Goal: Transaction & Acquisition: Download file/media

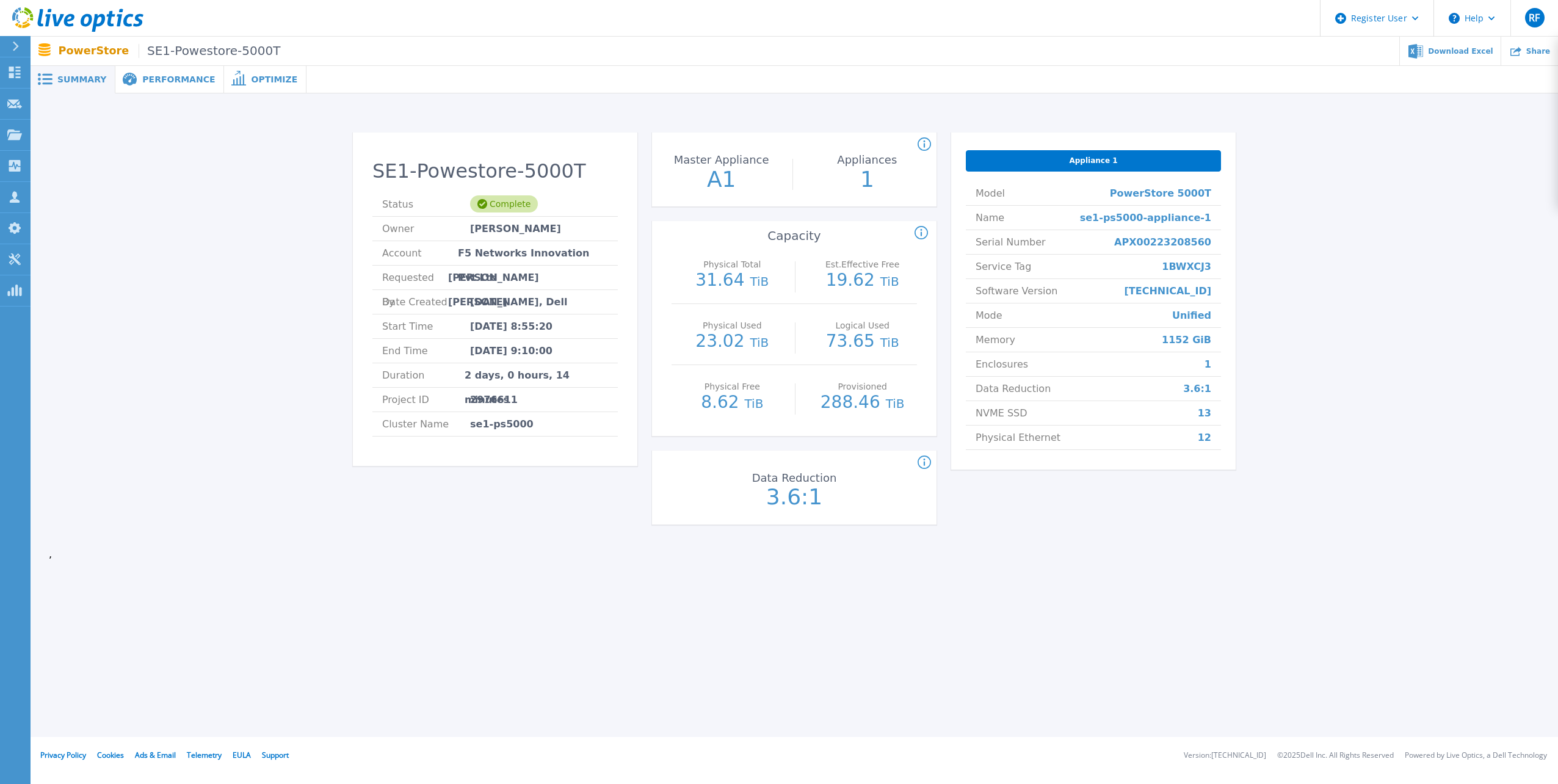
click at [169, 80] on span "Performance" at bounding box center [178, 79] width 72 height 8
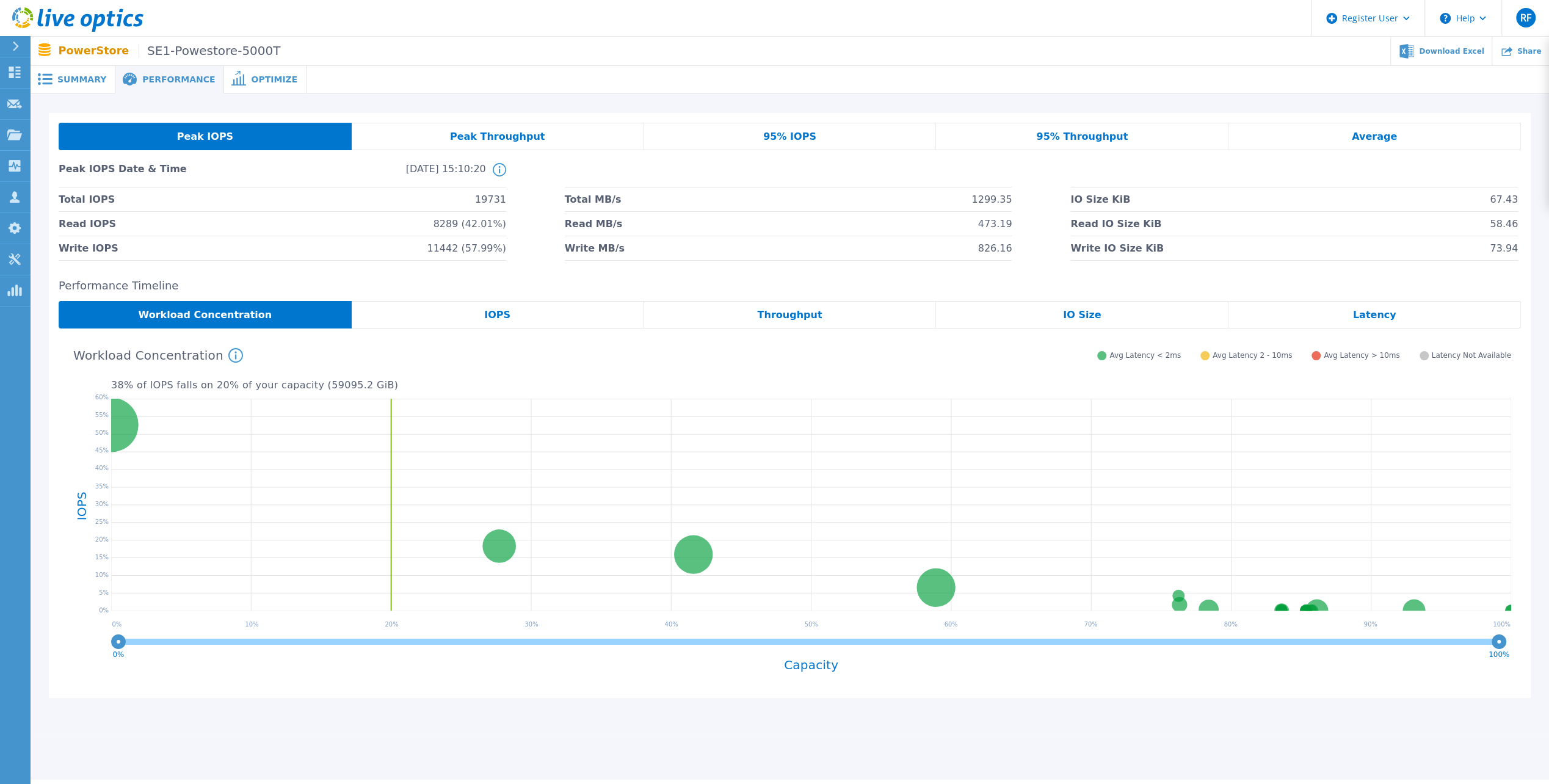
click at [251, 77] on span "Optimize" at bounding box center [274, 79] width 46 height 8
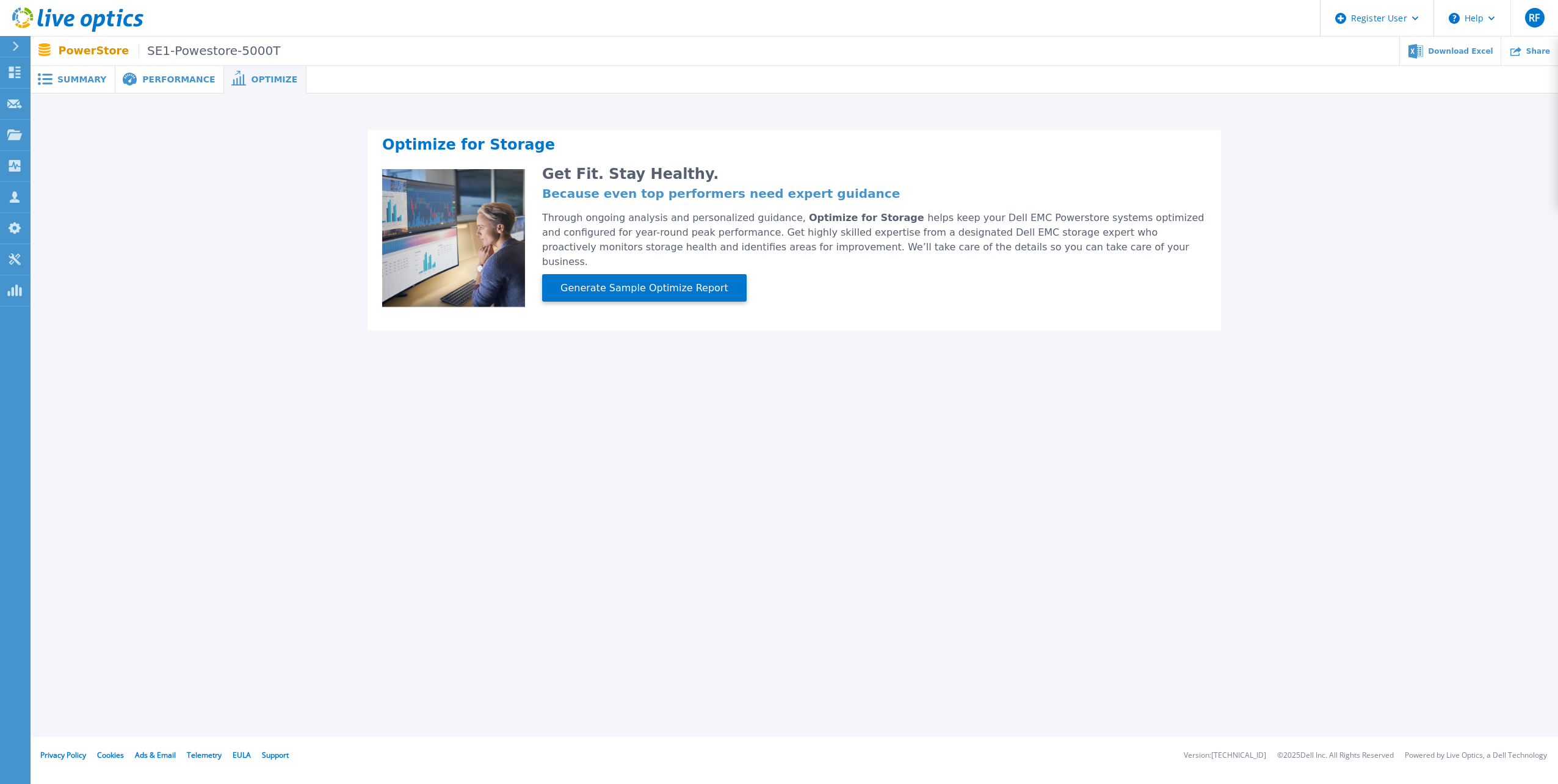
click at [180, 44] on span "SE1-Powestore-5000T" at bounding box center [209, 50] width 142 height 14
click at [15, 69] on icon at bounding box center [15, 72] width 15 height 12
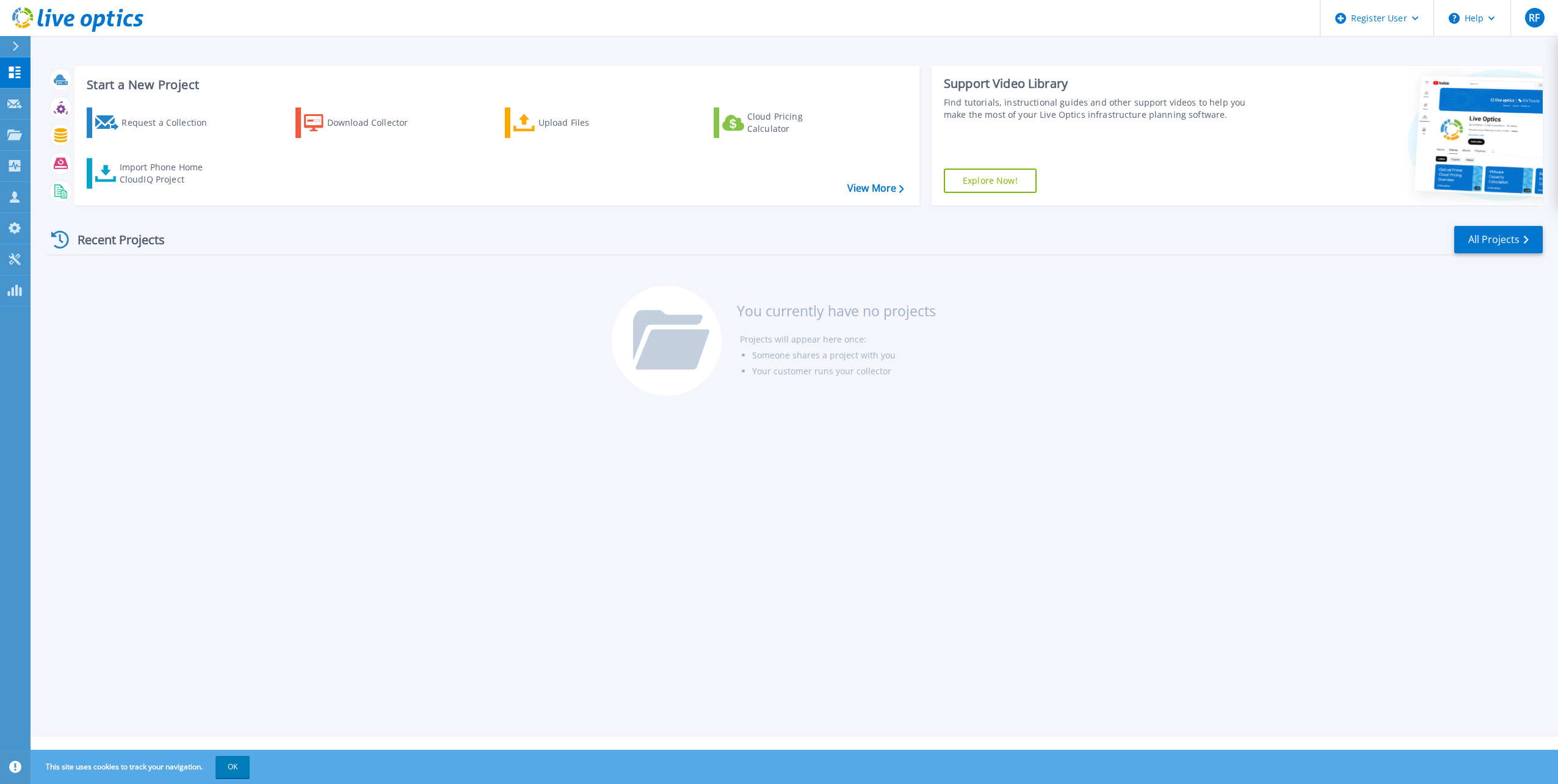
click at [110, 243] on div "Recent Projects" at bounding box center [114, 239] width 134 height 30
click at [1476, 237] on link "All Projects" at bounding box center [1498, 240] width 88 height 28
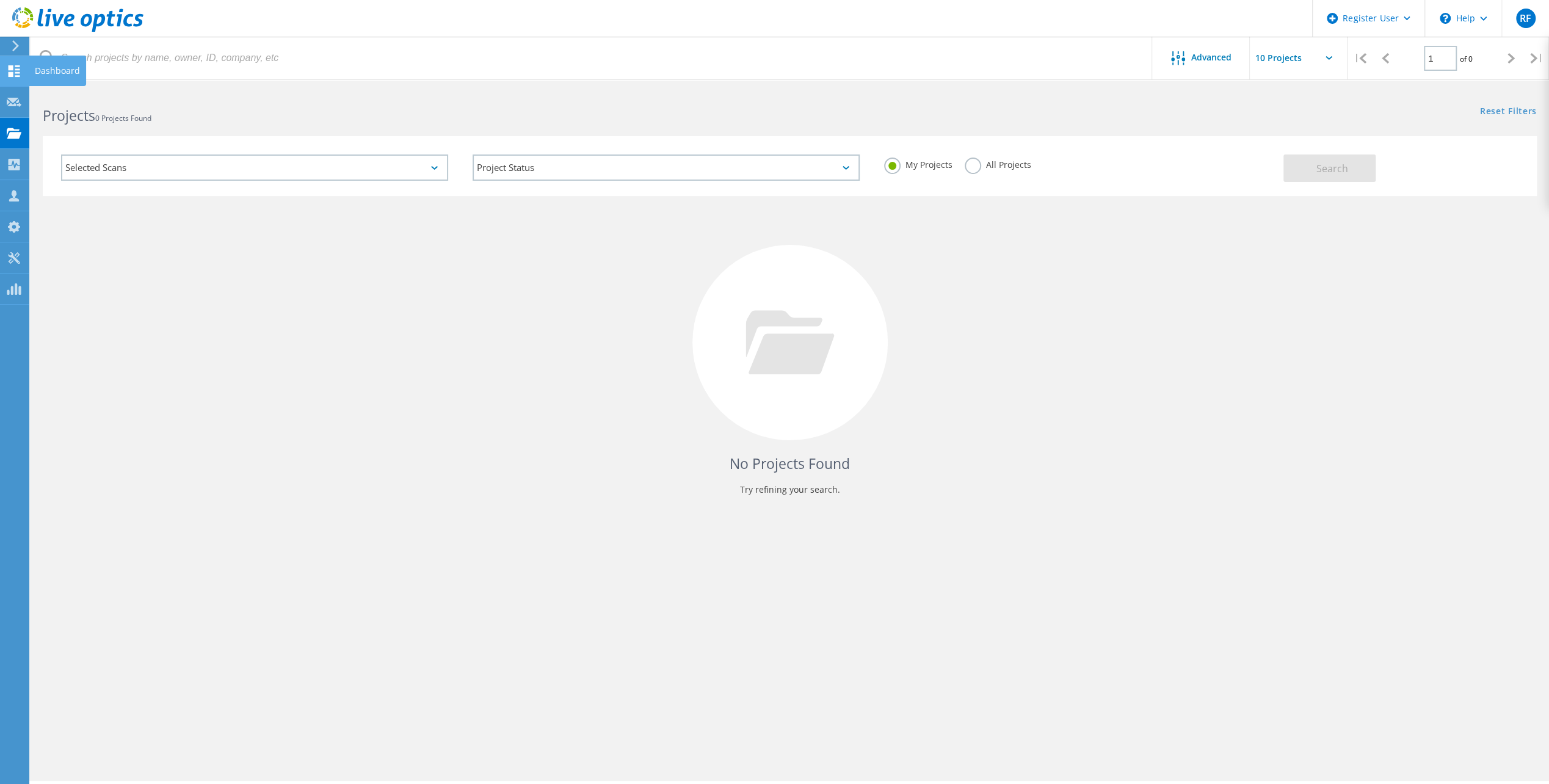
click at [13, 70] on icon at bounding box center [14, 70] width 15 height 12
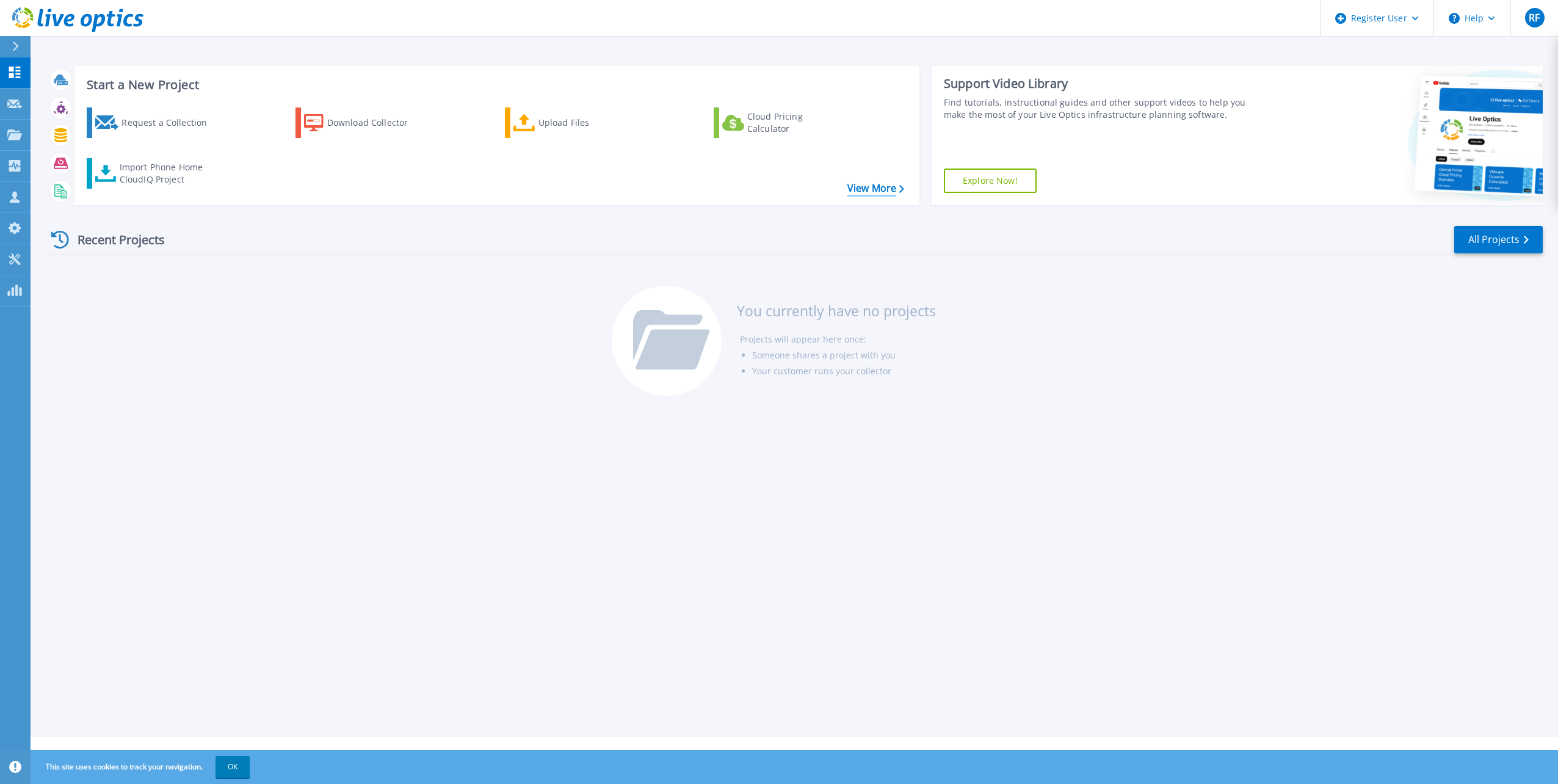
click at [877, 188] on link "View More" at bounding box center [875, 188] width 57 height 12
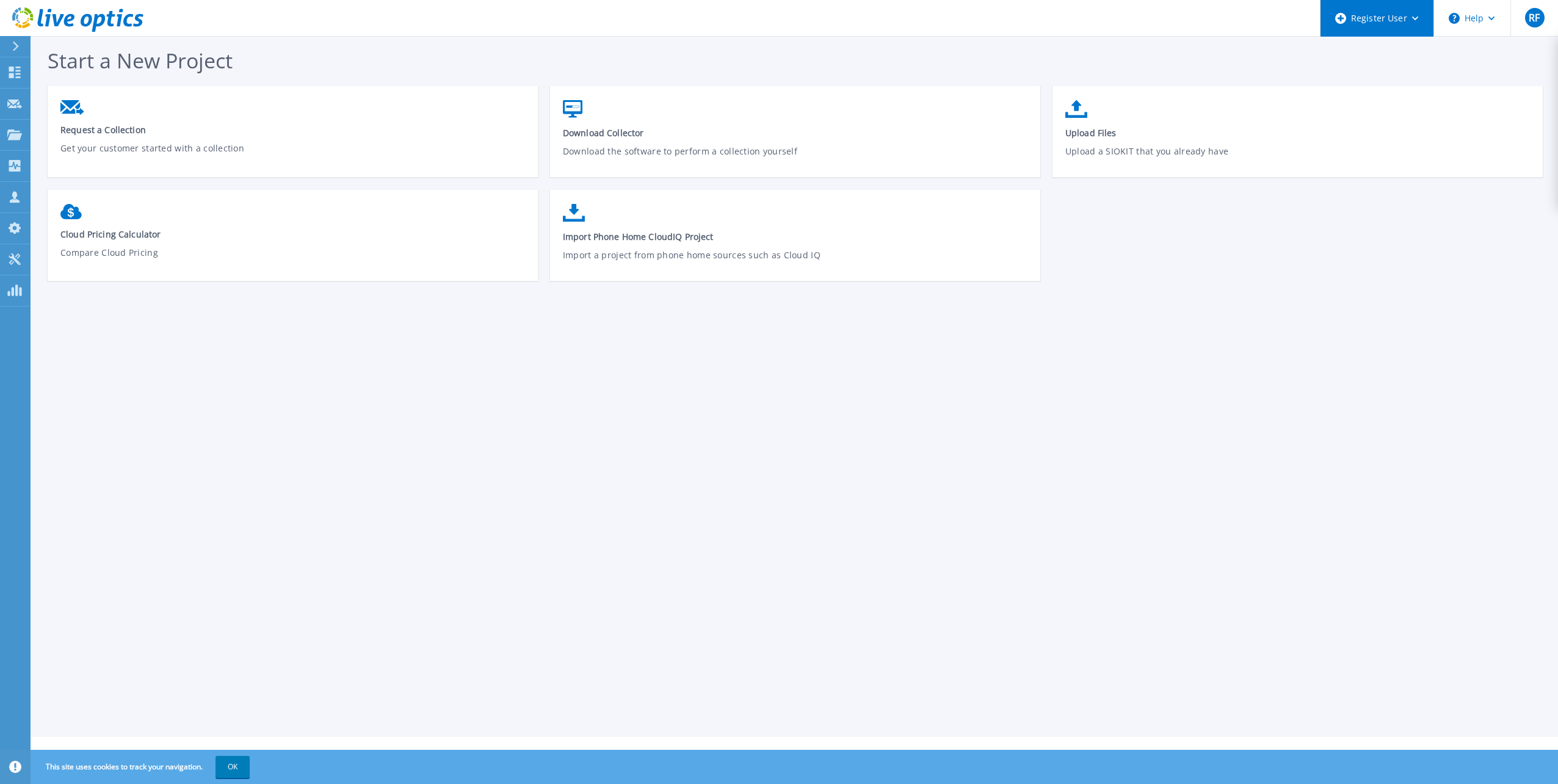
click at [1374, 15] on div "Register User" at bounding box center [1377, 19] width 113 height 37
click at [1144, 11] on header "Register User Help RF Dell User Robin Fromm robin.fromm@dell.com Dell My Profil…" at bounding box center [779, 19] width 1558 height 37
click at [12, 259] on icon at bounding box center [14, 259] width 12 height 12
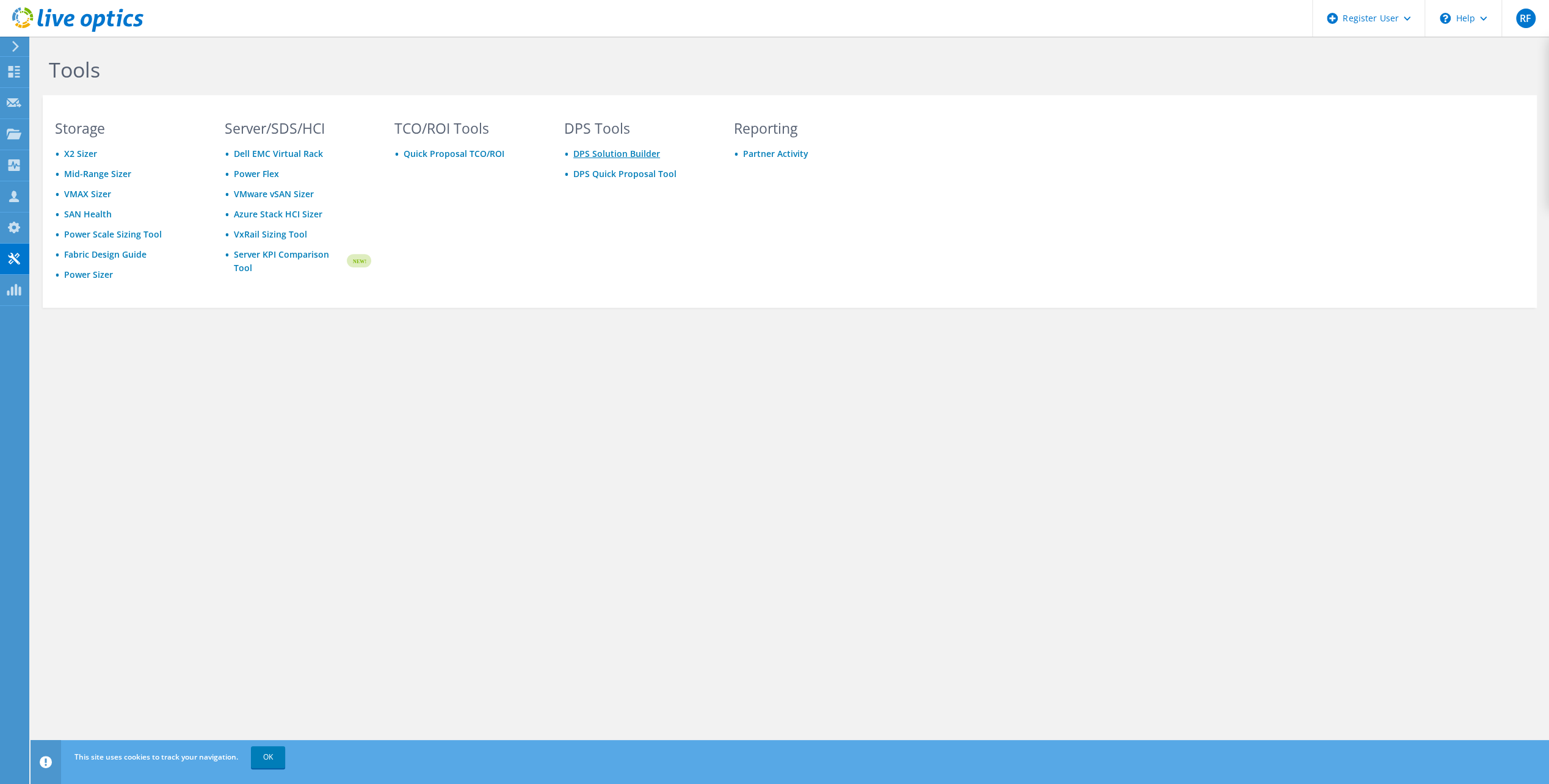
click at [607, 151] on link "DPS Solution Builder" at bounding box center [616, 153] width 87 height 12
click at [15, 228] on icon at bounding box center [14, 227] width 15 height 12
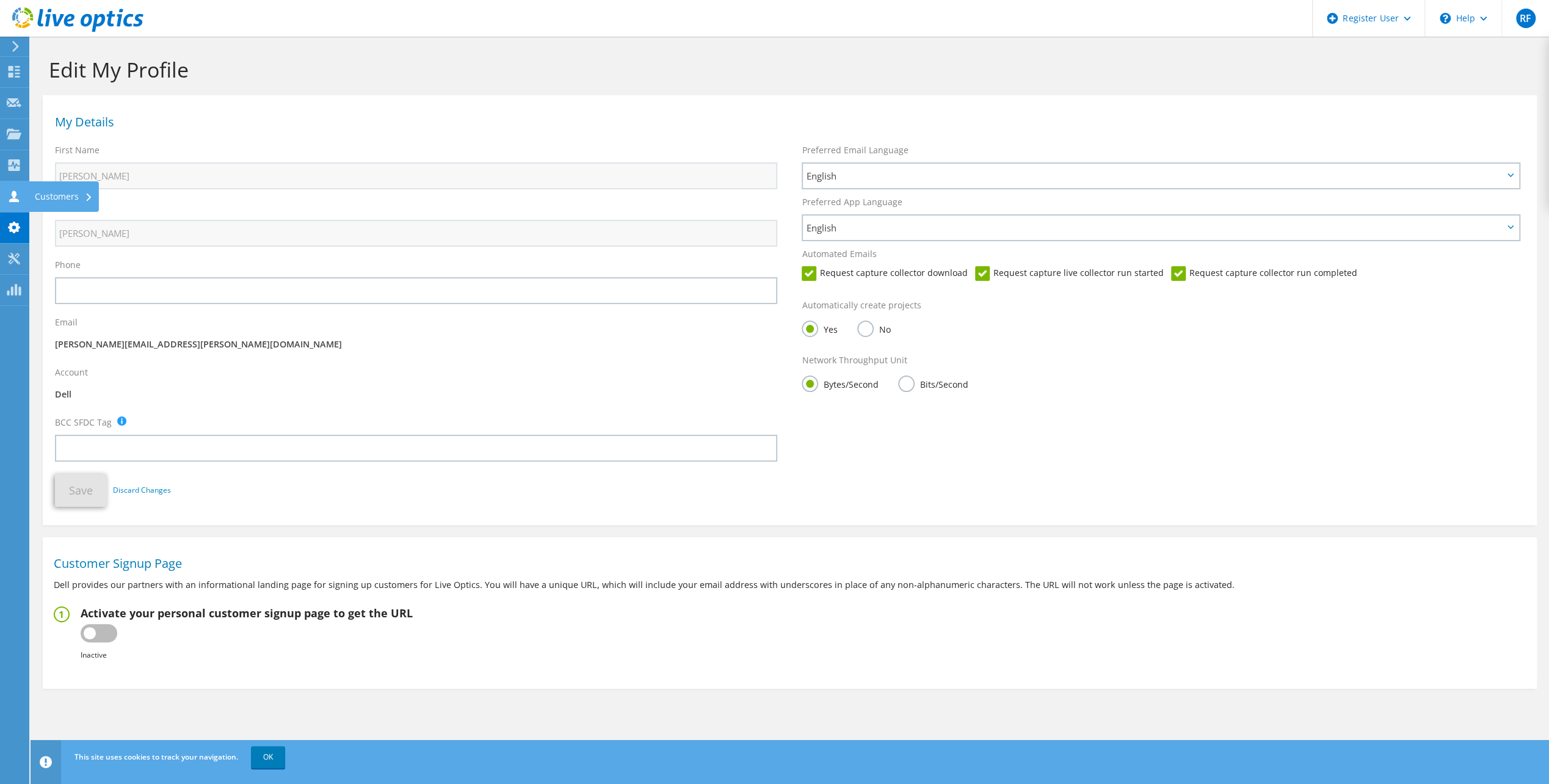
click at [17, 195] on icon at bounding box center [14, 196] width 15 height 12
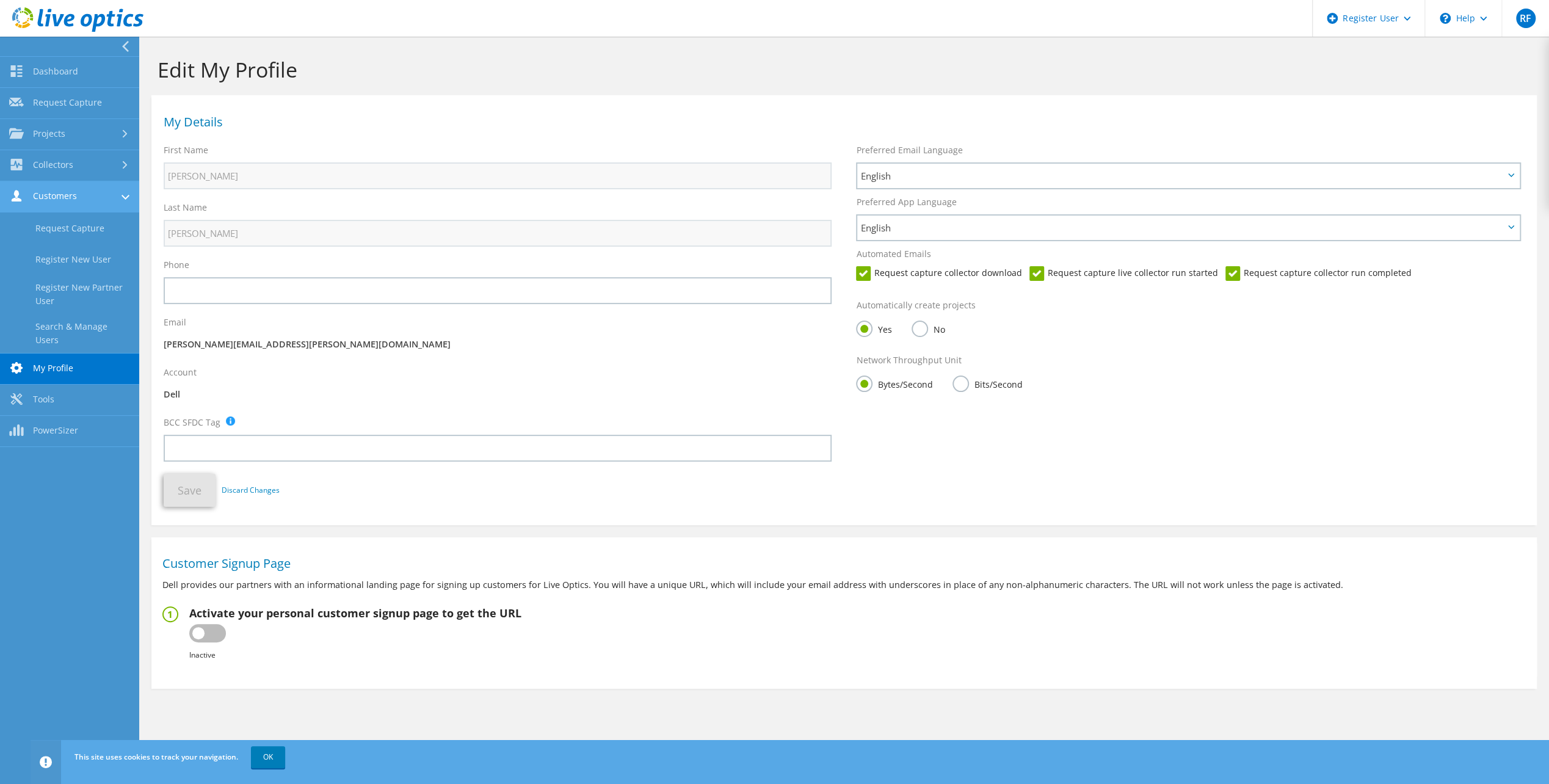
click at [17, 195] on use at bounding box center [17, 196] width 10 height 12
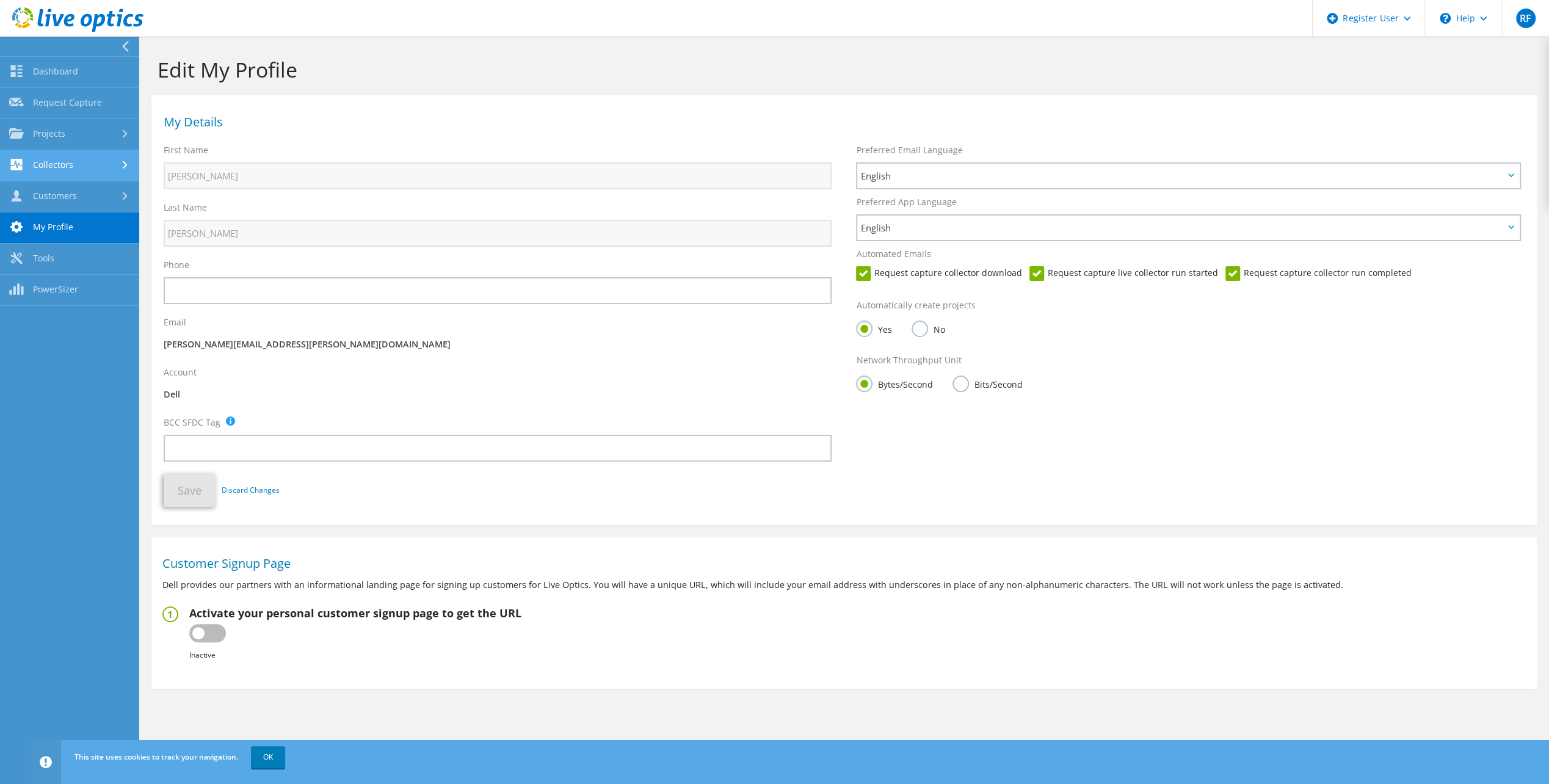
click at [12, 169] on use at bounding box center [17, 164] width 12 height 12
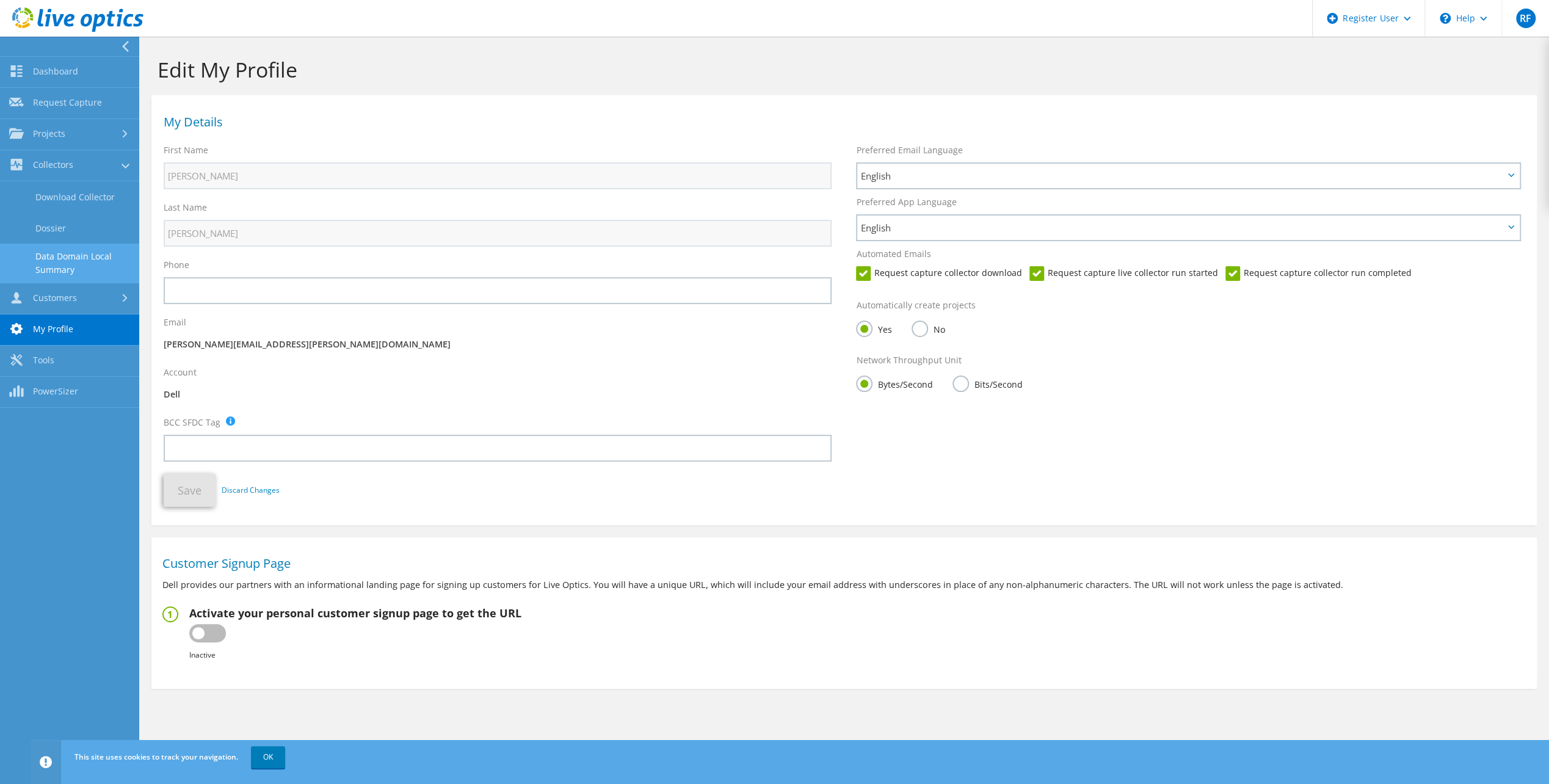
click at [54, 257] on link "Data Domain Local Summary" at bounding box center [70, 263] width 139 height 39
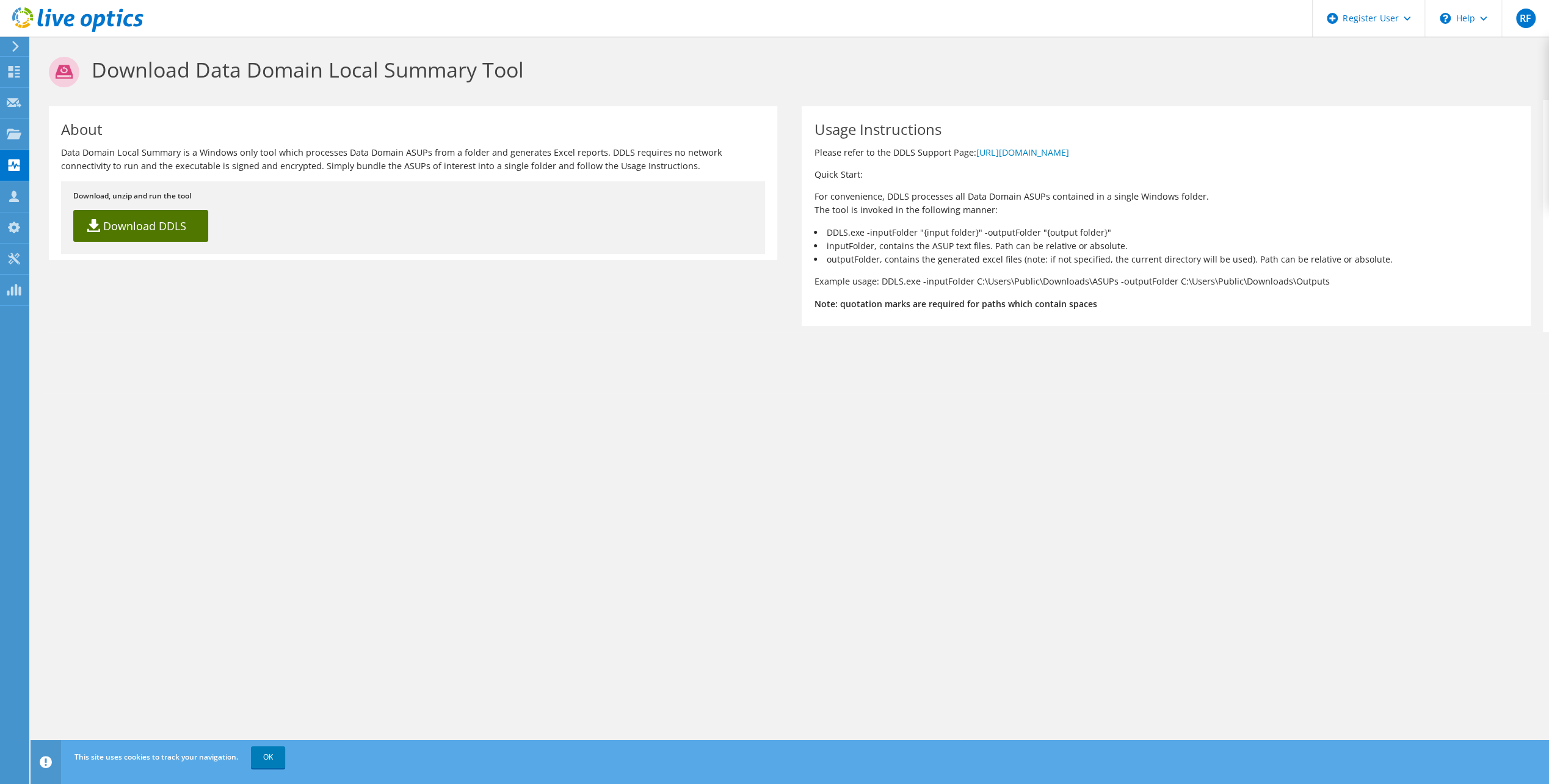
click at [112, 230] on link "Download DDLS" at bounding box center [141, 226] width 135 height 32
click at [574, 86] on h1 "Download Data Domain Local Summary Tool" at bounding box center [787, 71] width 1476 height 31
click at [12, 133] on use at bounding box center [14, 133] width 15 height 10
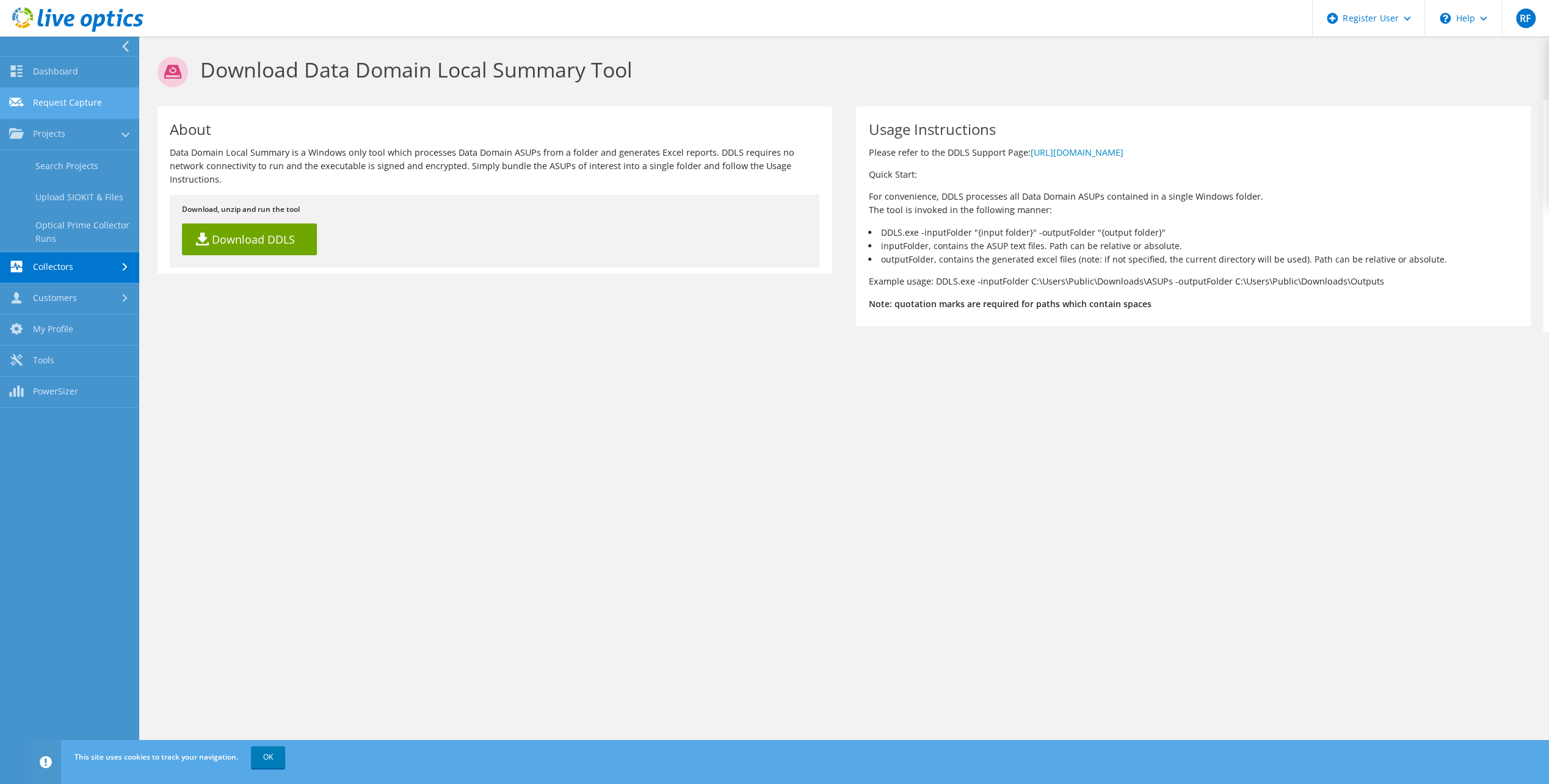
click at [49, 97] on link "Request Capture" at bounding box center [70, 104] width 139 height 32
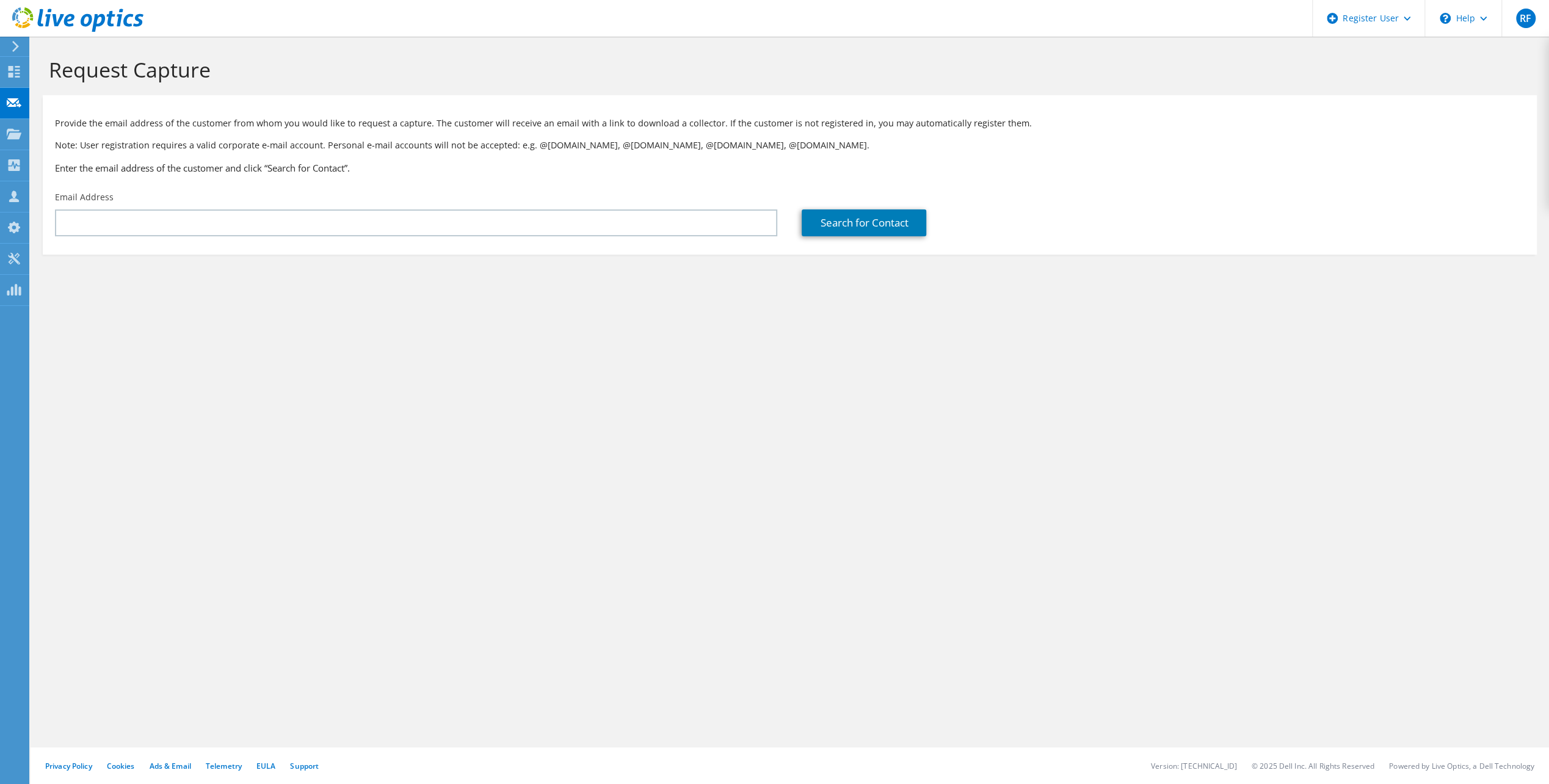
click at [49, 97] on section "Provide the email address of the customer from whom you would like to request a…" at bounding box center [790, 175] width 1494 height 159
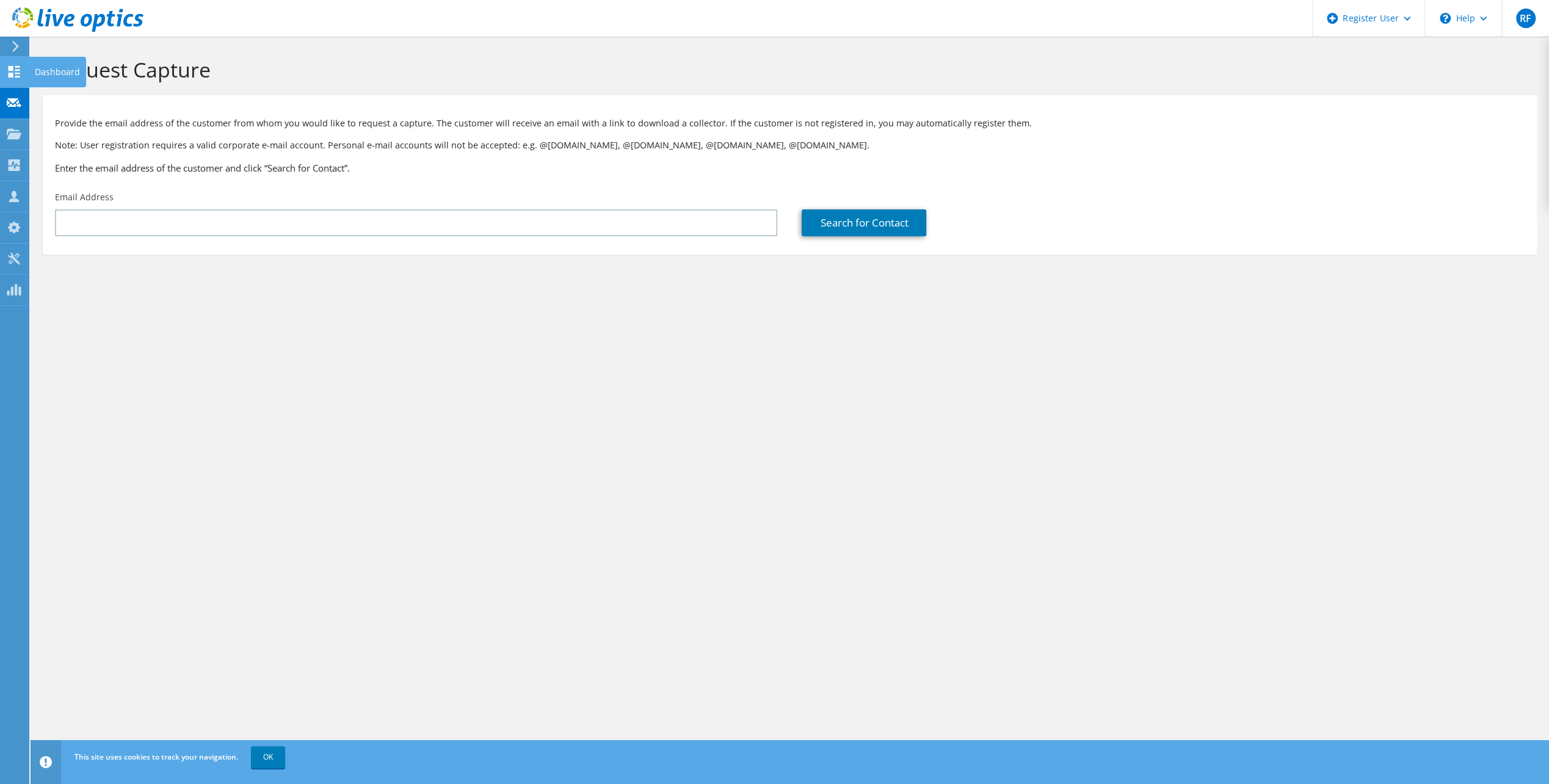
click at [10, 70] on use at bounding box center [14, 71] width 12 height 12
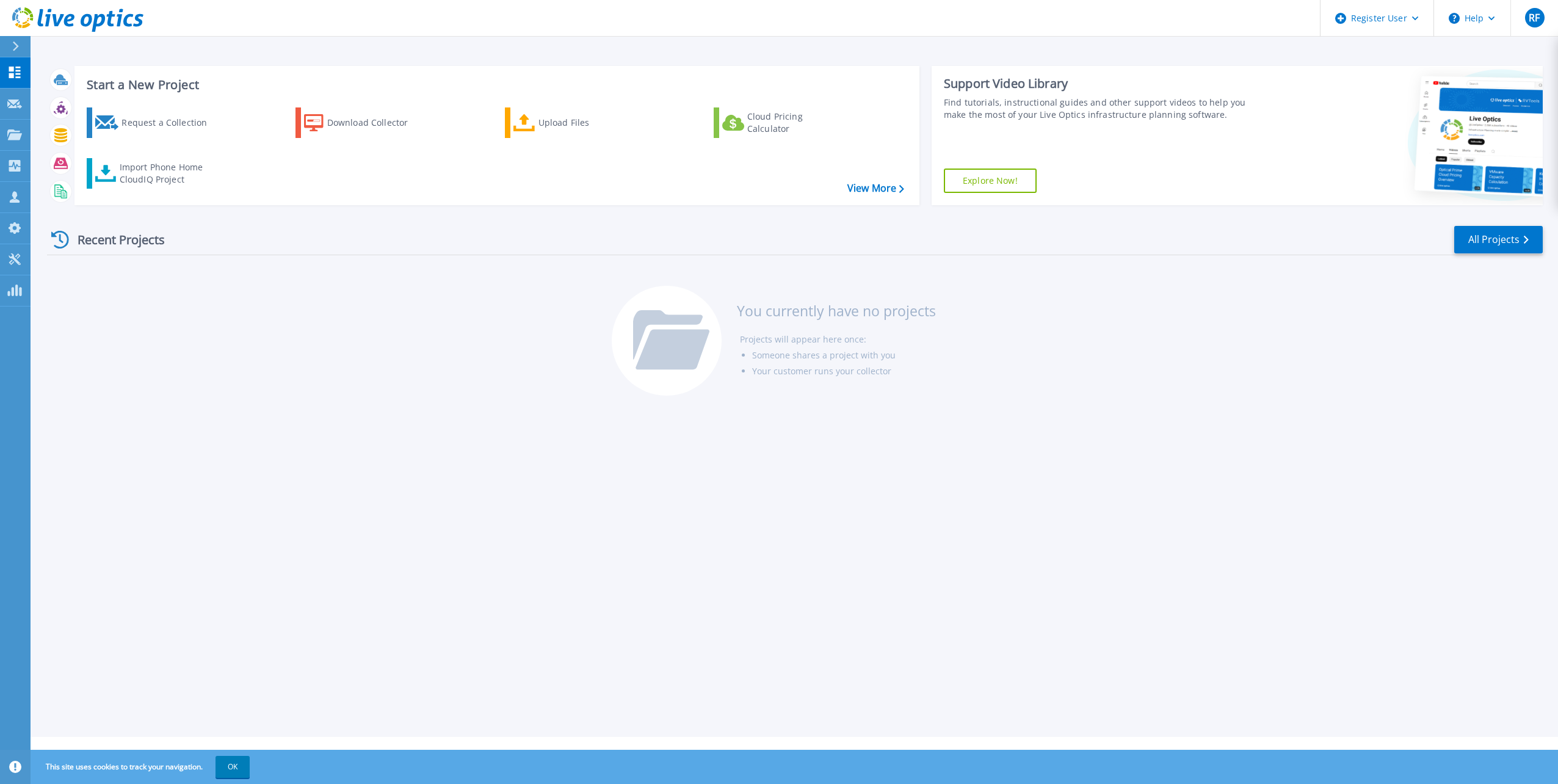
click at [15, 44] on icon at bounding box center [16, 46] width 6 height 10
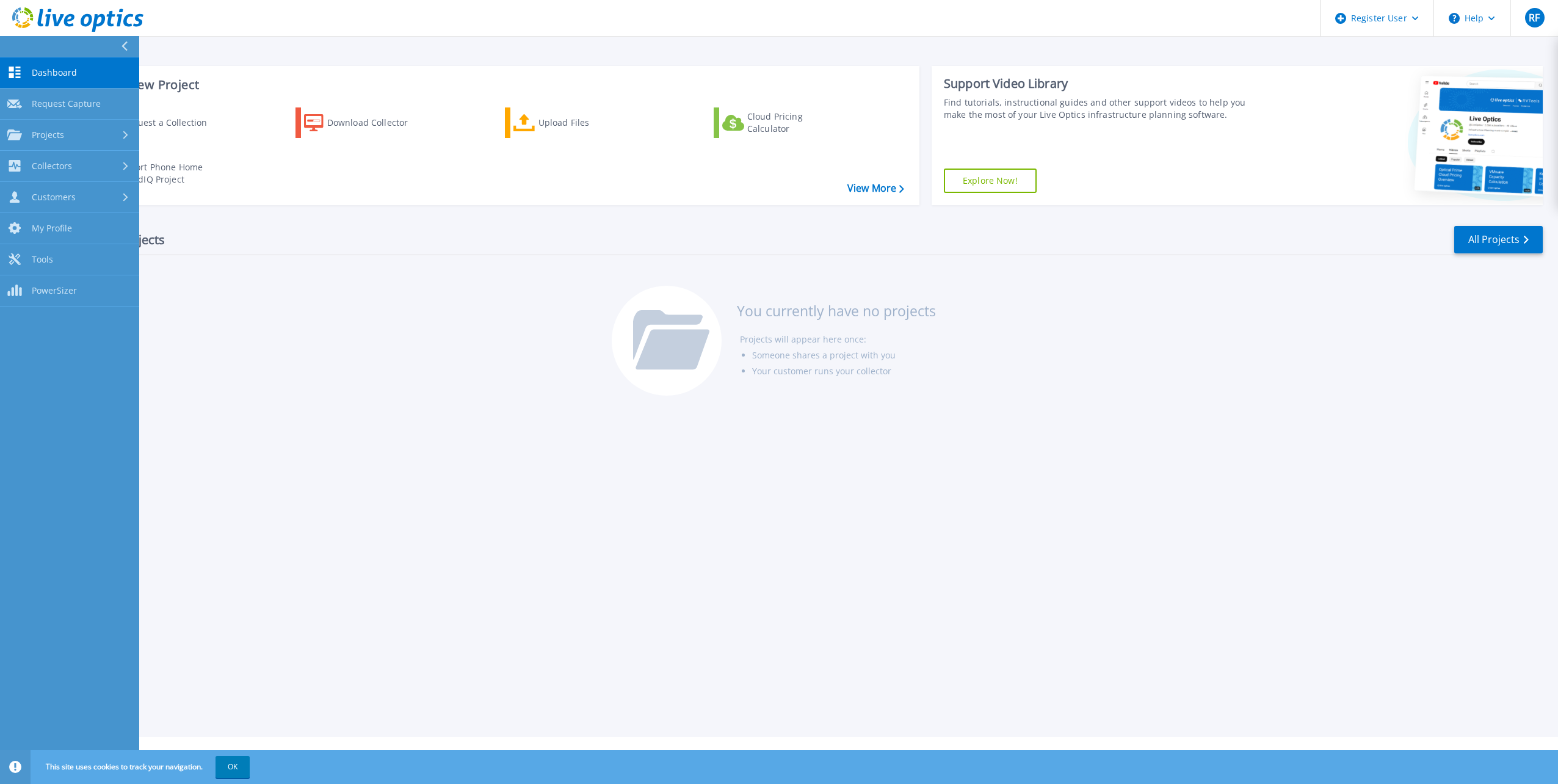
click at [15, 44] on button at bounding box center [70, 46] width 139 height 21
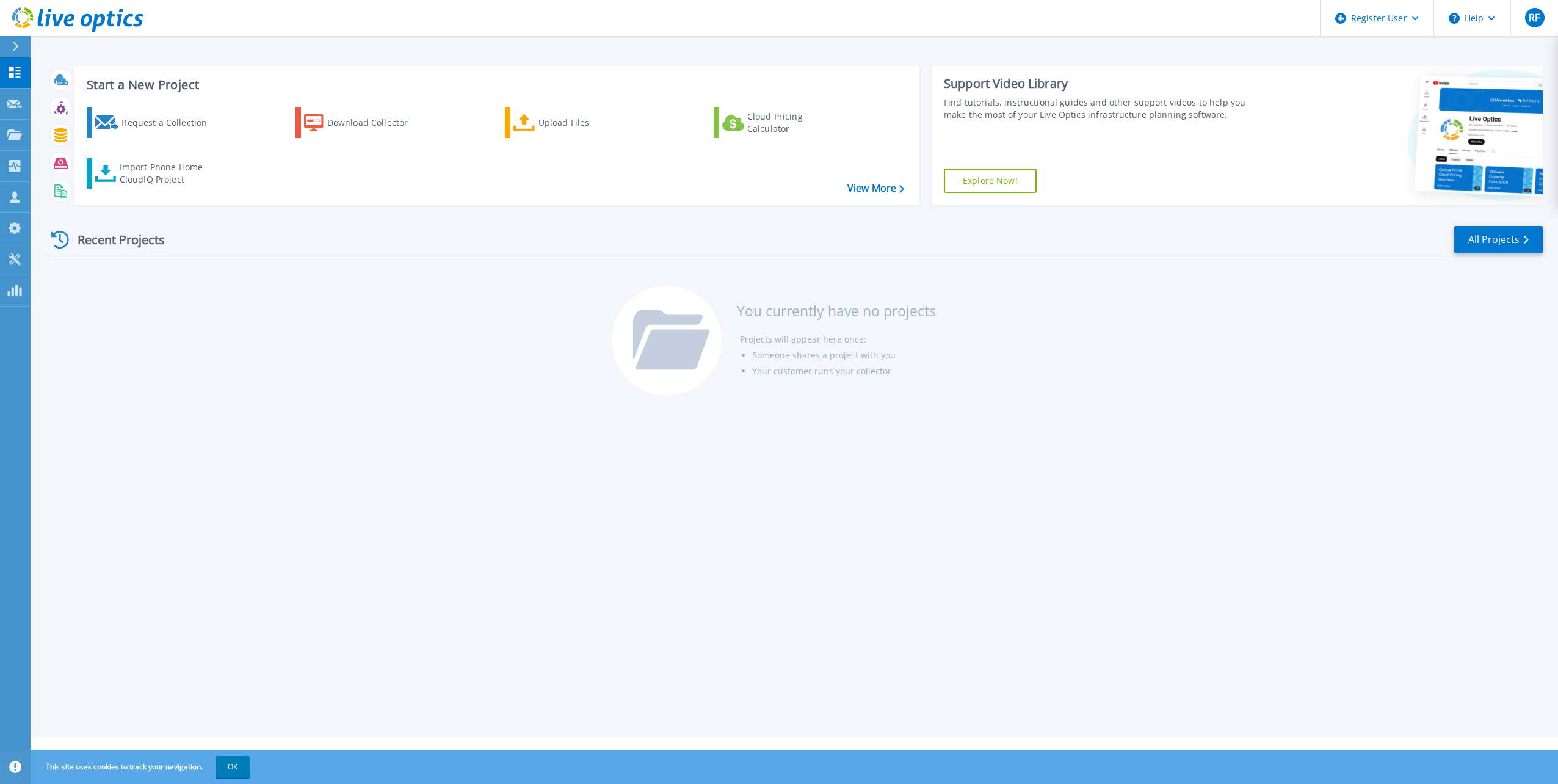
click at [15, 44] on icon at bounding box center [16, 46] width 6 height 10
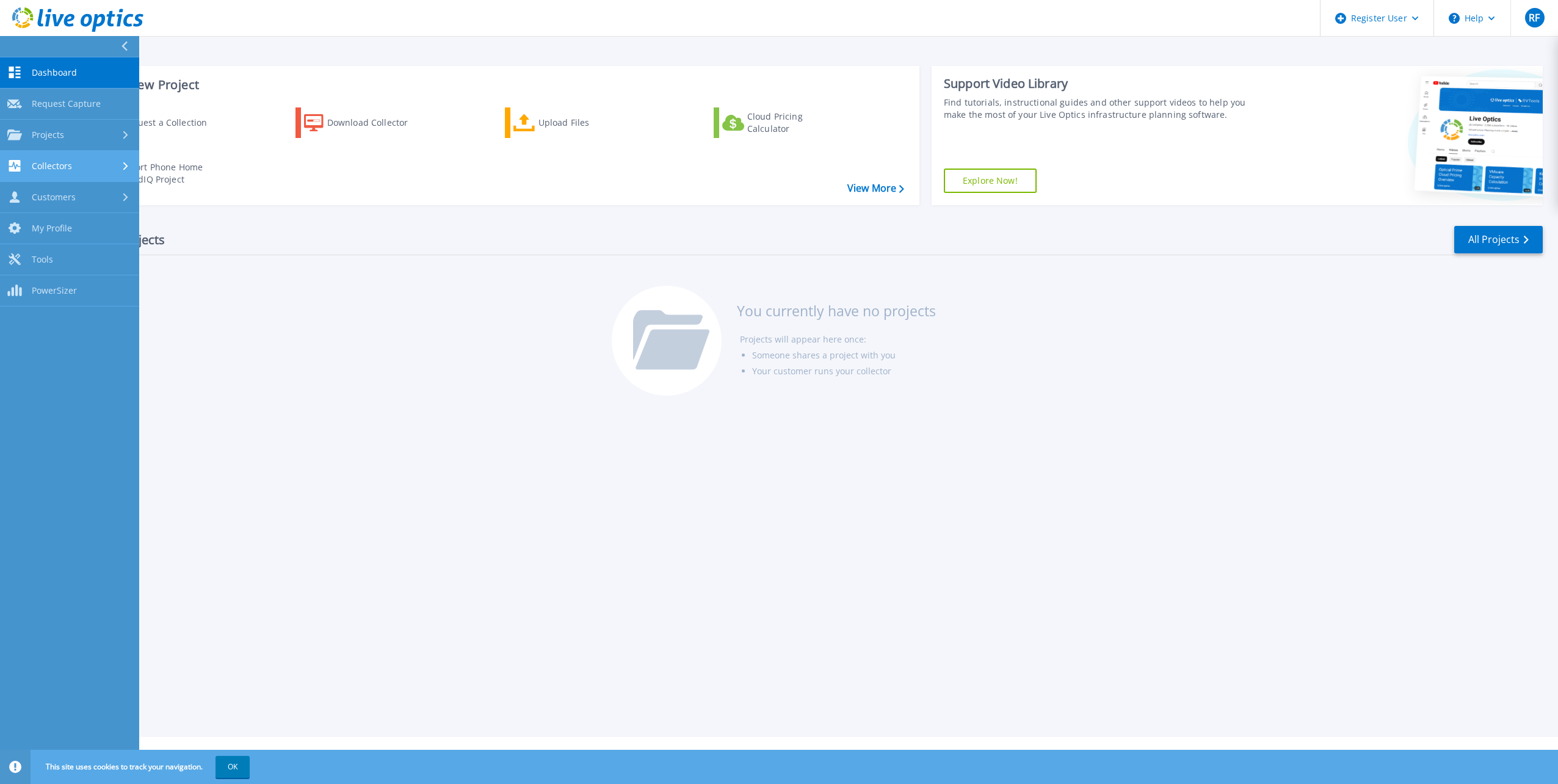
click at [63, 177] on link "Collectors Collectors" at bounding box center [70, 167] width 139 height 32
click at [51, 196] on link "Download Collector" at bounding box center [70, 197] width 139 height 32
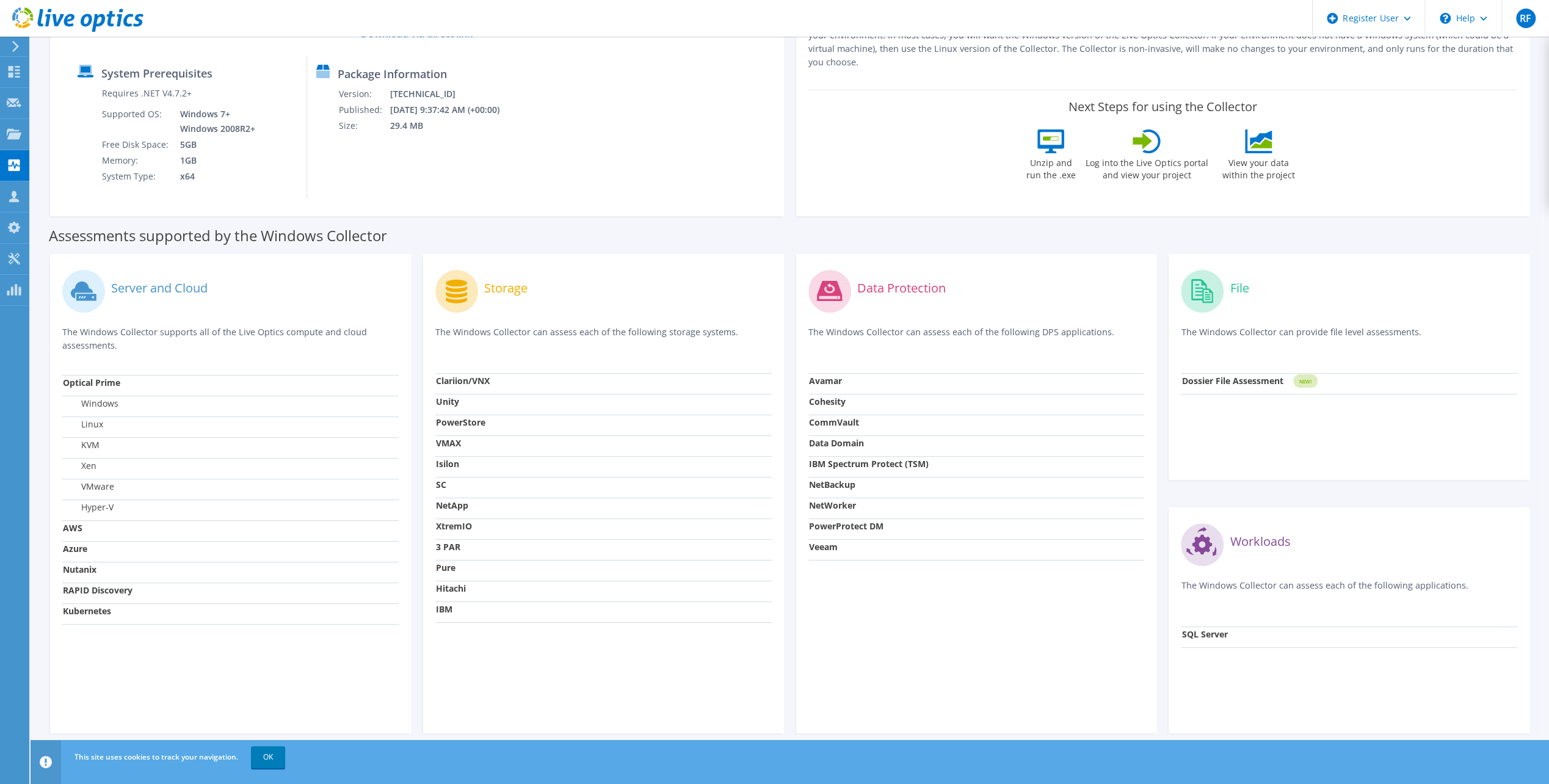
scroll to position [160, 0]
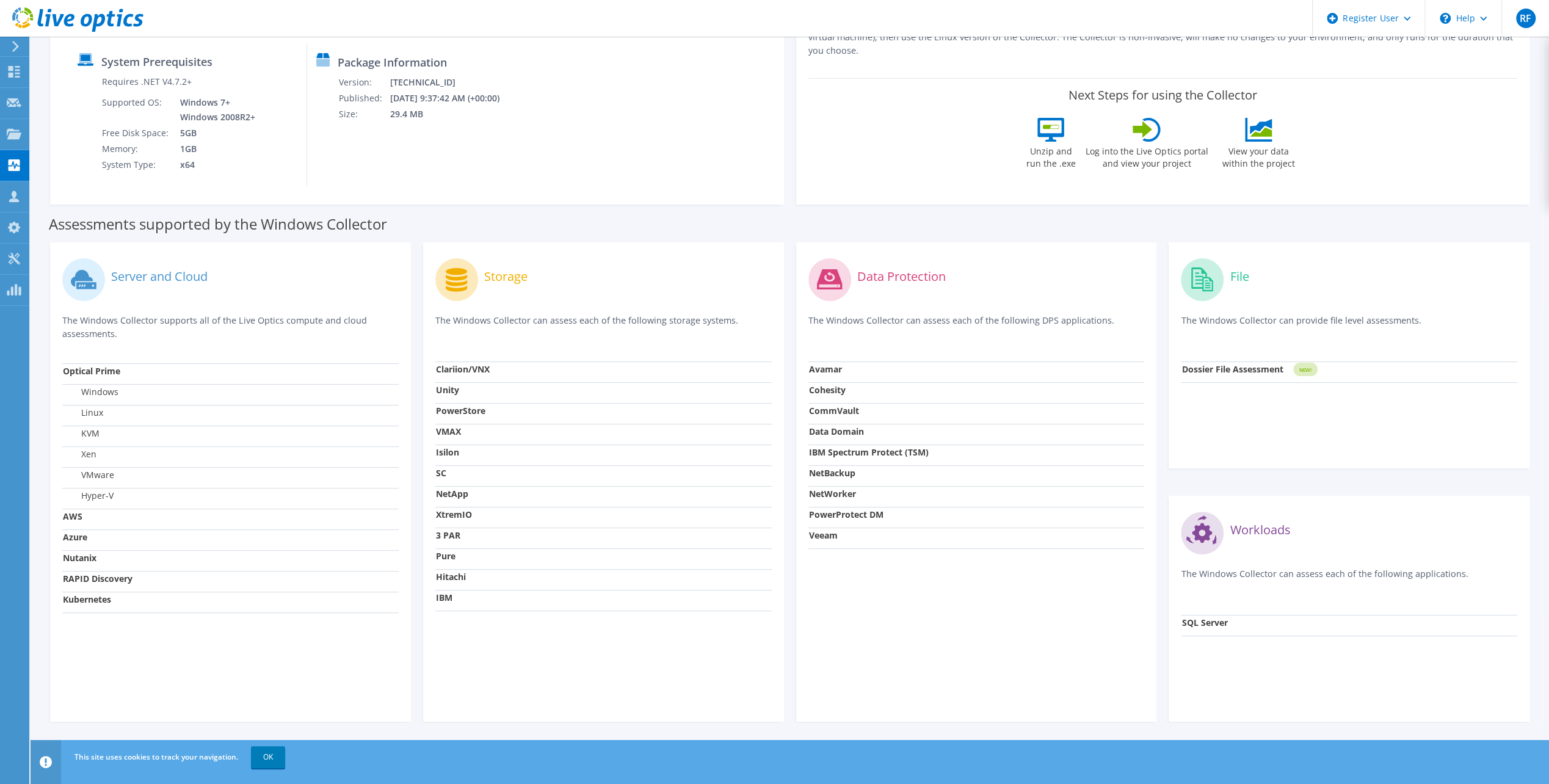
click at [853, 432] on strong "Data Domain" at bounding box center [836, 431] width 55 height 12
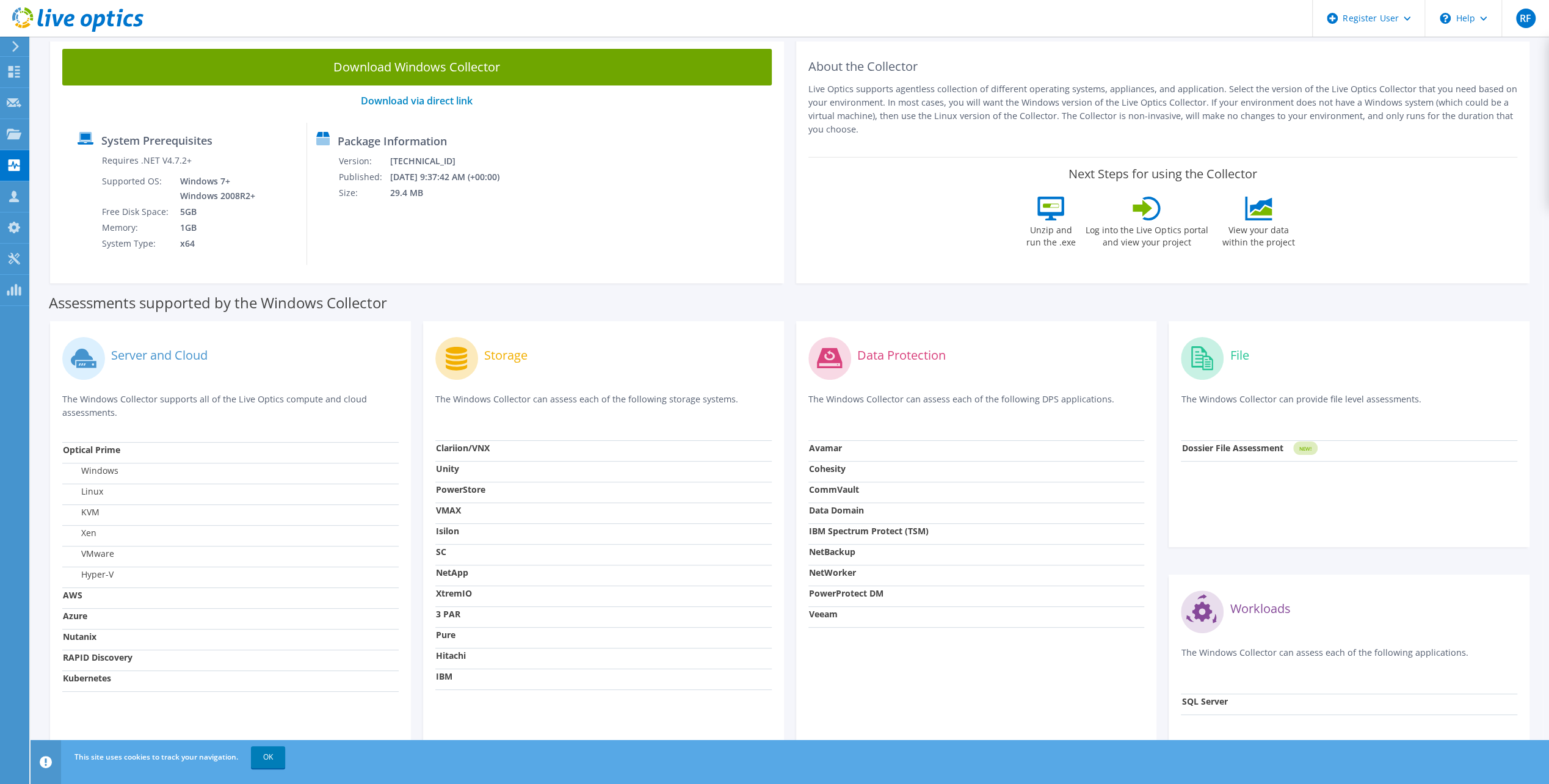
scroll to position [0, 0]
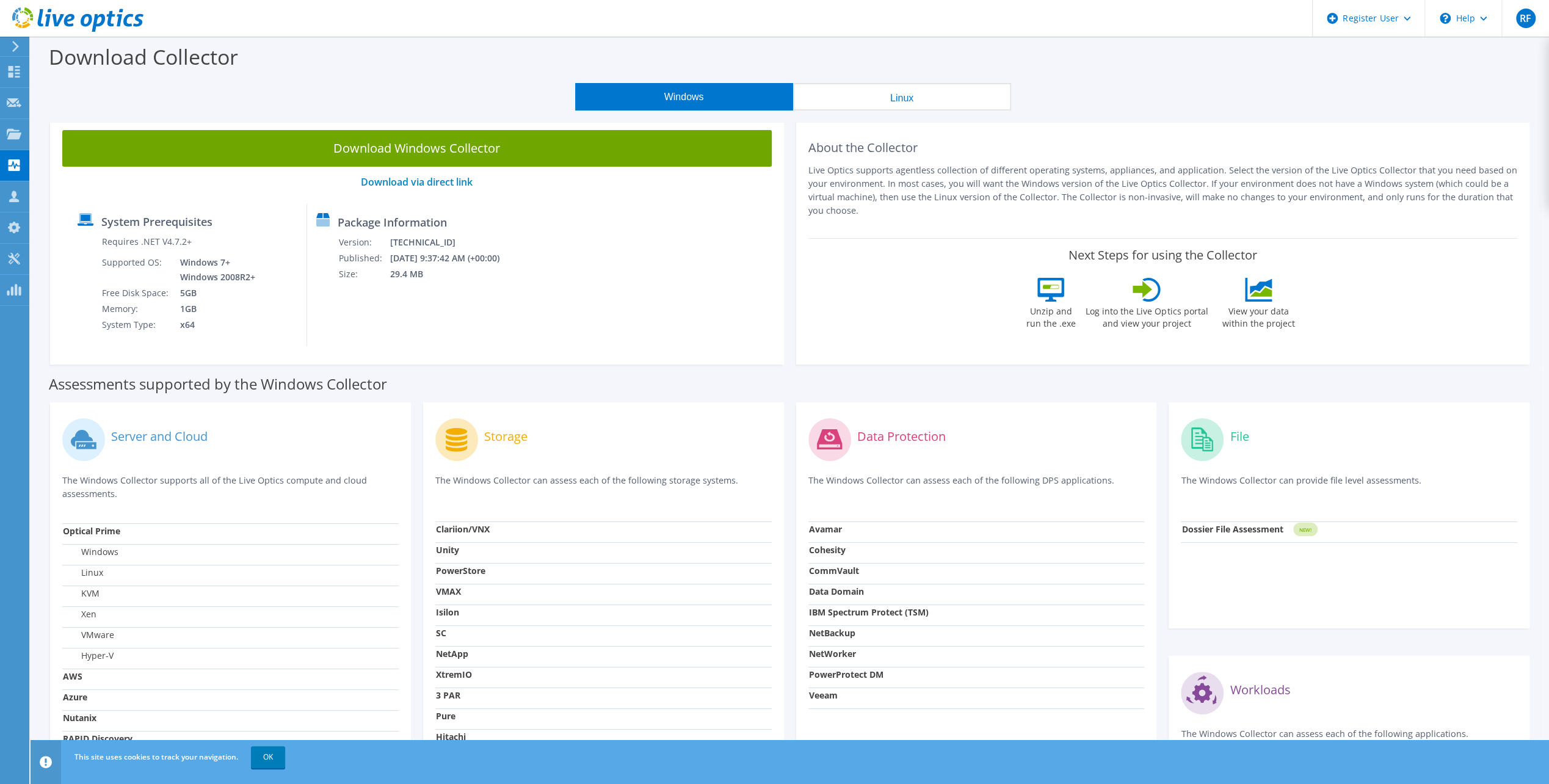
drag, startPoint x: 428, startPoint y: 88, endPoint x: 432, endPoint y: 94, distance: 7.2
click at [428, 88] on div "Windows Linux" at bounding box center [793, 97] width 1500 height 28
click at [1462, 13] on div "\n Help" at bounding box center [1462, 19] width 77 height 37
click at [1310, 119] on section "Download Collector Windows Linux Download Windows Collector Download via direct…" at bounding box center [790, 490] width 1518 height 907
